Goal: Information Seeking & Learning: Check status

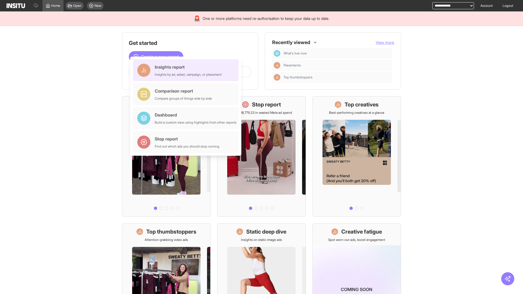
click at [187, 70] on div "Insights report Insights by ad, adset, campaign, or placement" at bounding box center [188, 70] width 67 height 13
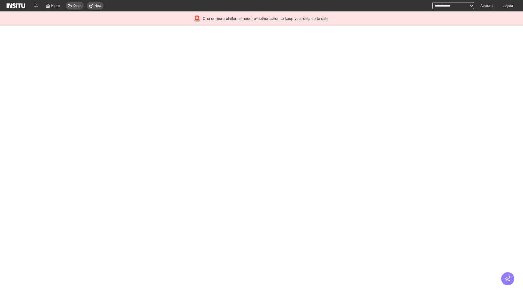
select select "**"
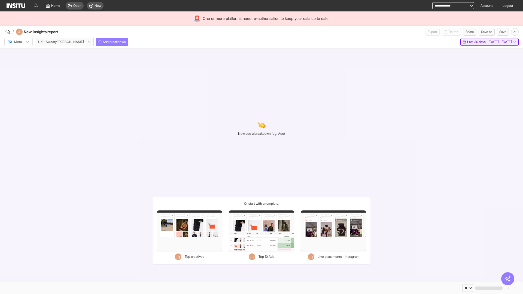
click at [478, 42] on span "Last 30 days - [DATE] - [DATE]" at bounding box center [489, 42] width 45 height 4
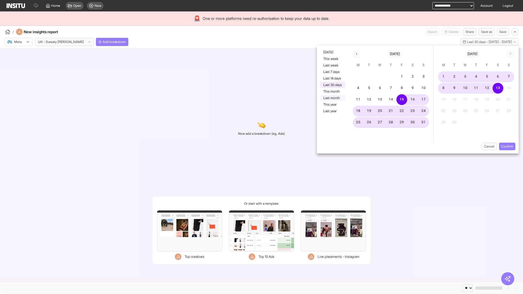
click at [332, 98] on button "Last month" at bounding box center [332, 98] width 25 height 7
